Goal: Task Accomplishment & Management: Manage account settings

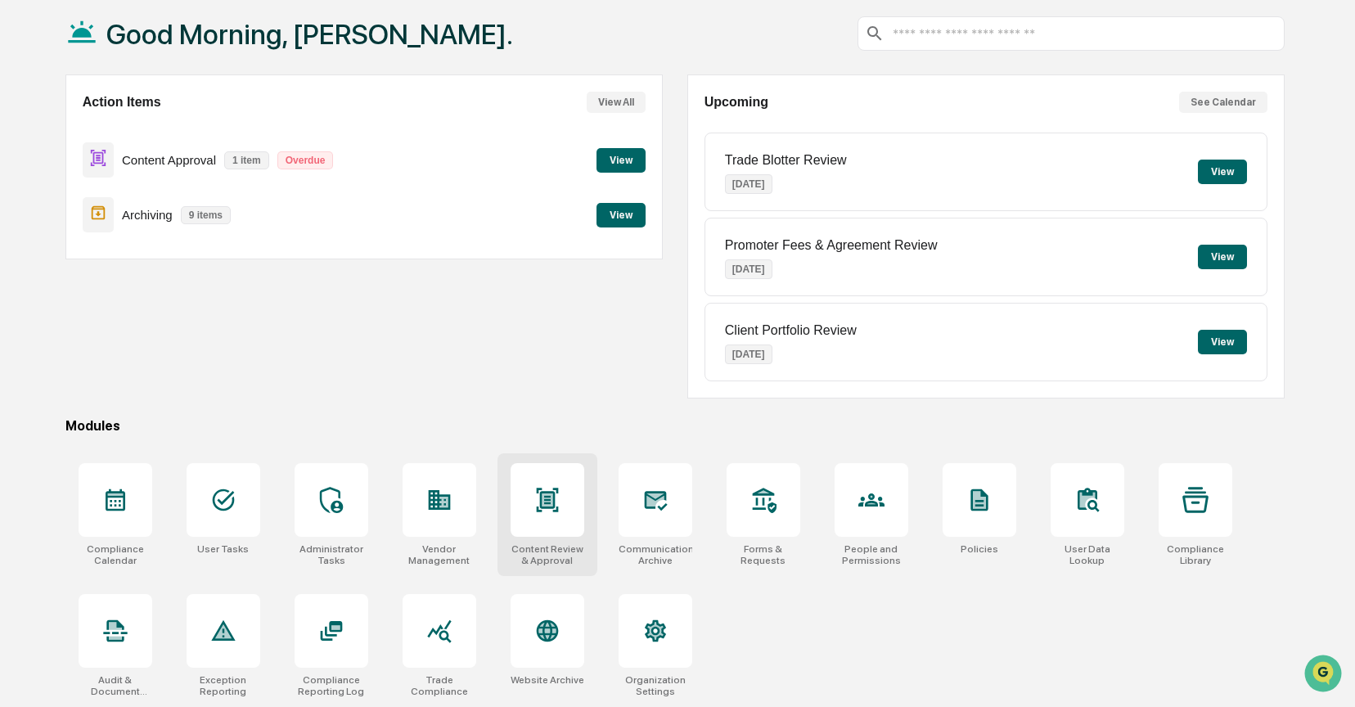
click at [540, 502] on icon at bounding box center [547, 500] width 22 height 24
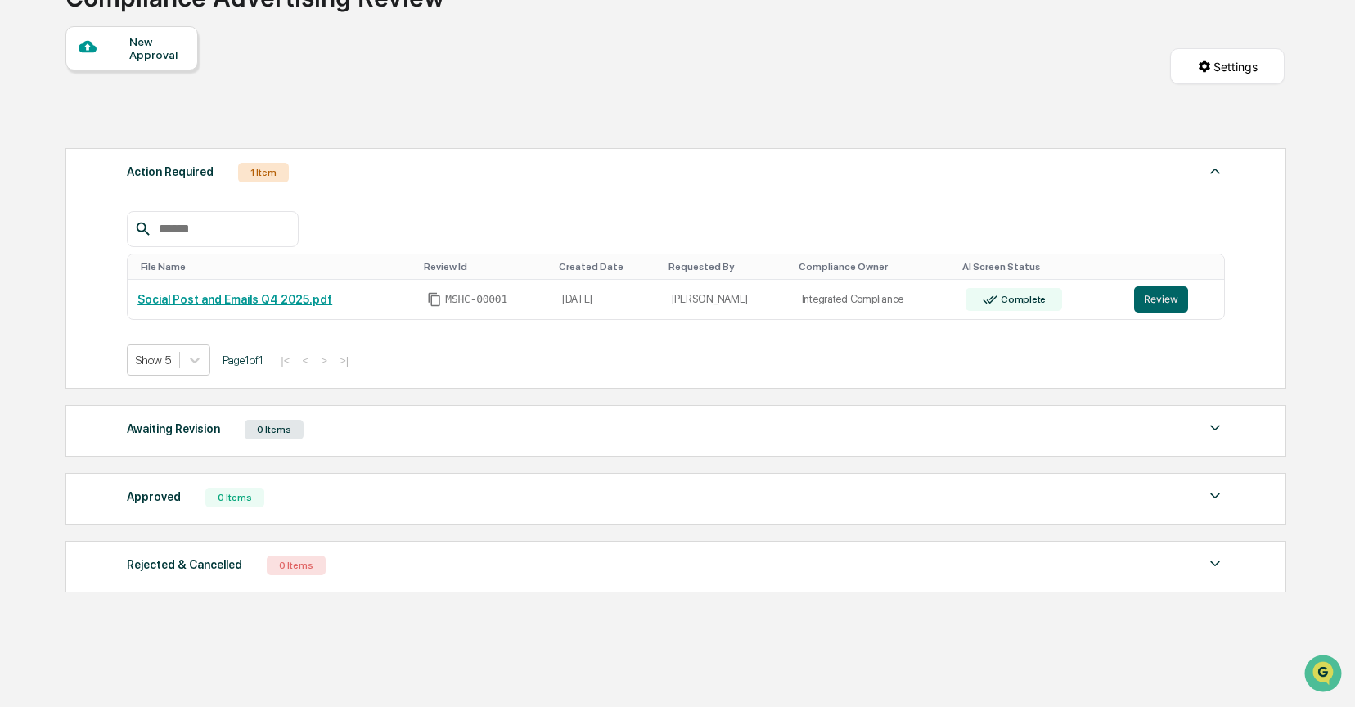
scroll to position [133, 0]
click at [1154, 303] on button "Review" at bounding box center [1161, 300] width 54 height 26
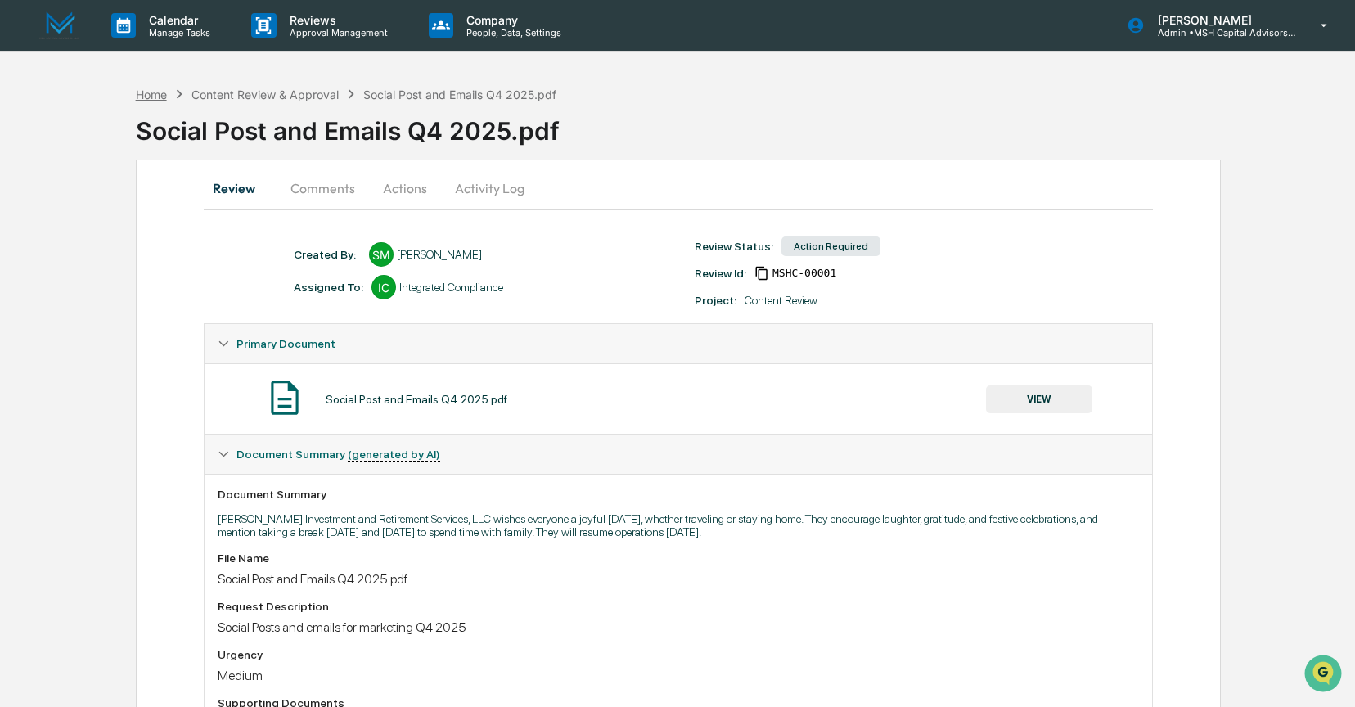
click at [137, 88] on div "Home" at bounding box center [151, 95] width 31 height 14
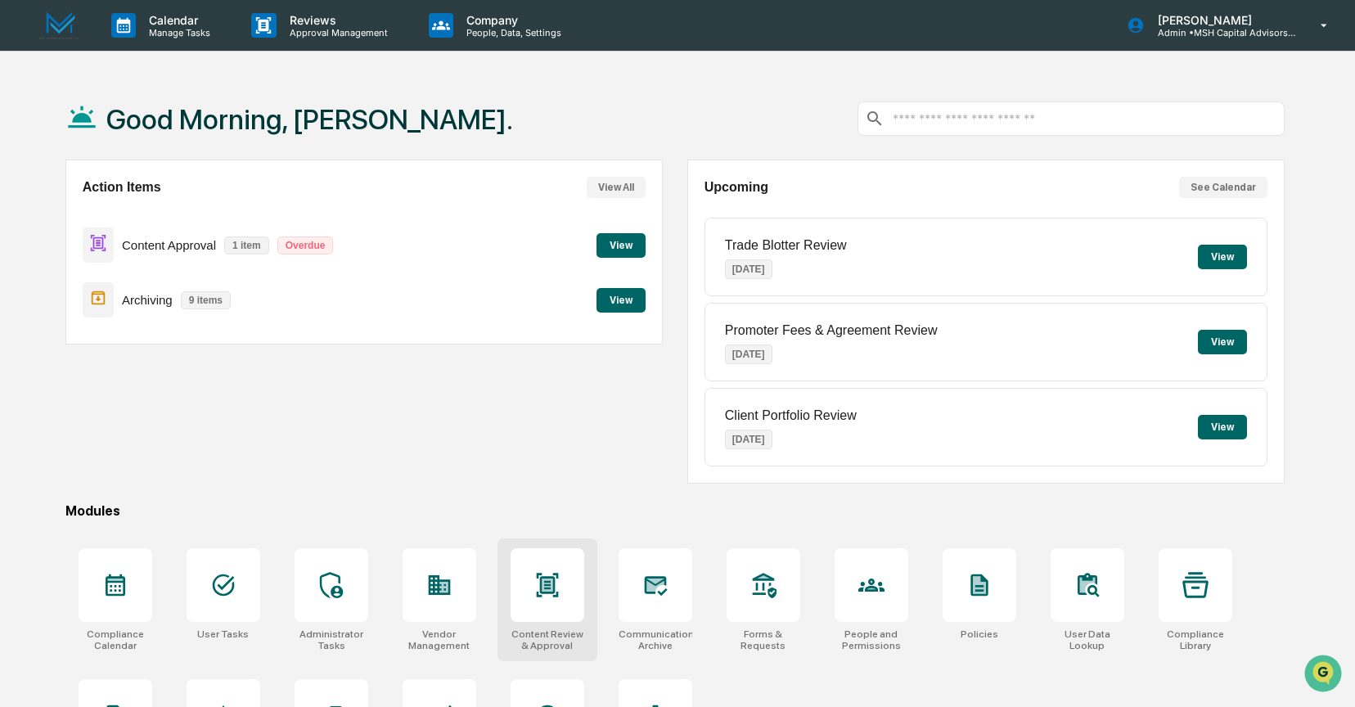
click at [554, 585] on icon at bounding box center [547, 585] width 22 height 24
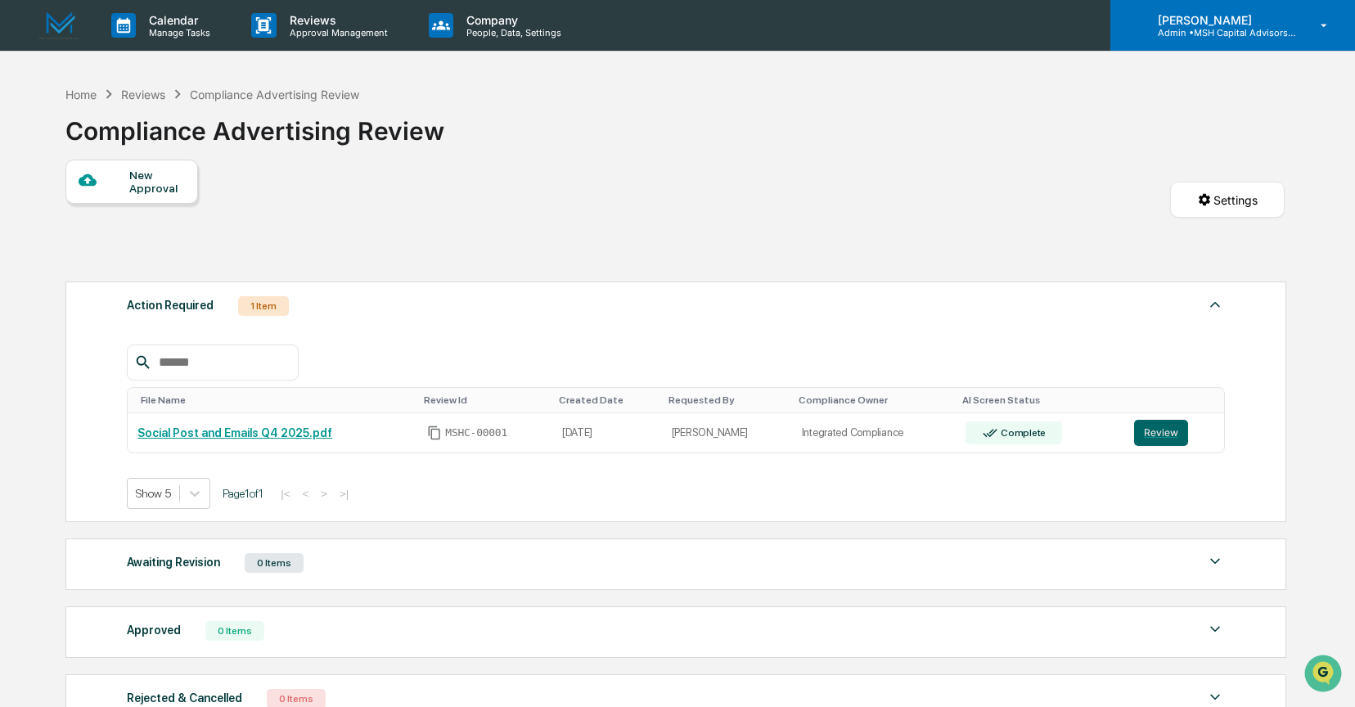
click at [1213, 30] on p "Admin • MSH Capital Advisors LLC - RIA" at bounding box center [1221, 32] width 152 height 11
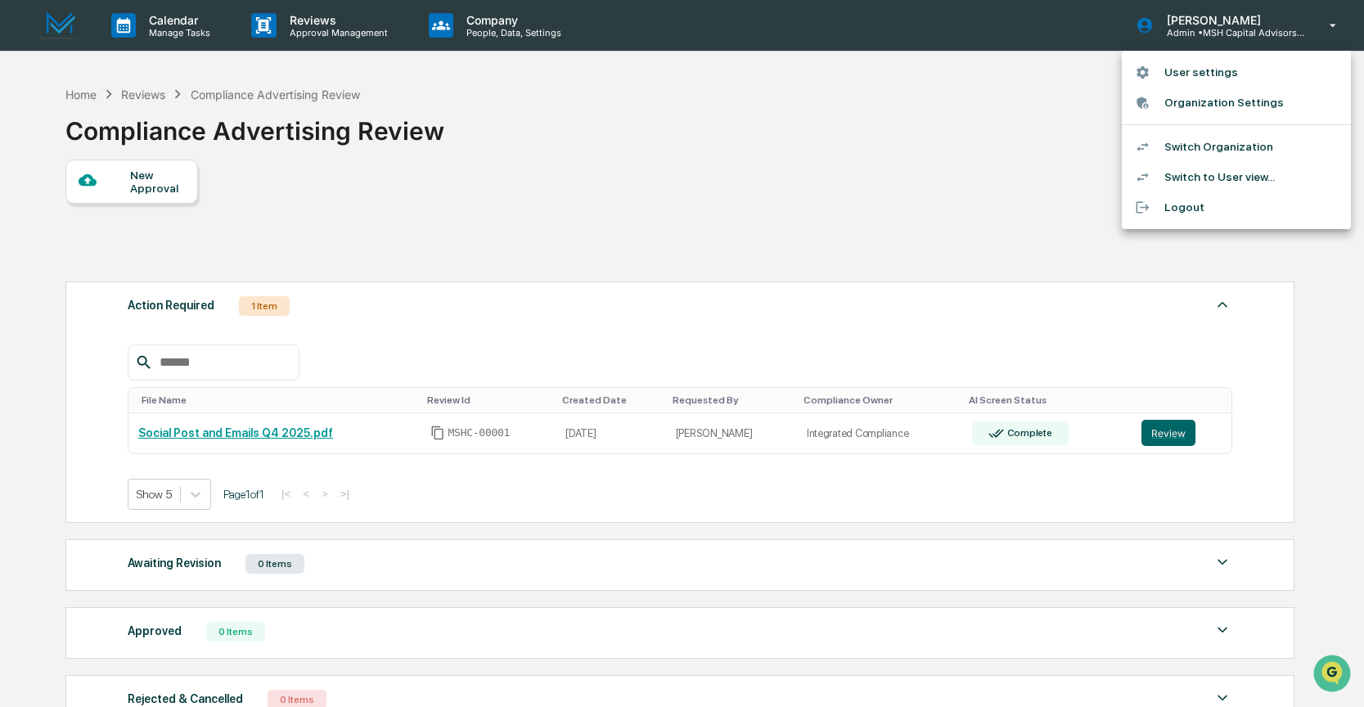
click at [1187, 151] on li "Switch Organization" at bounding box center [1236, 147] width 229 height 30
